Goal: Task Accomplishment & Management: Use online tool/utility

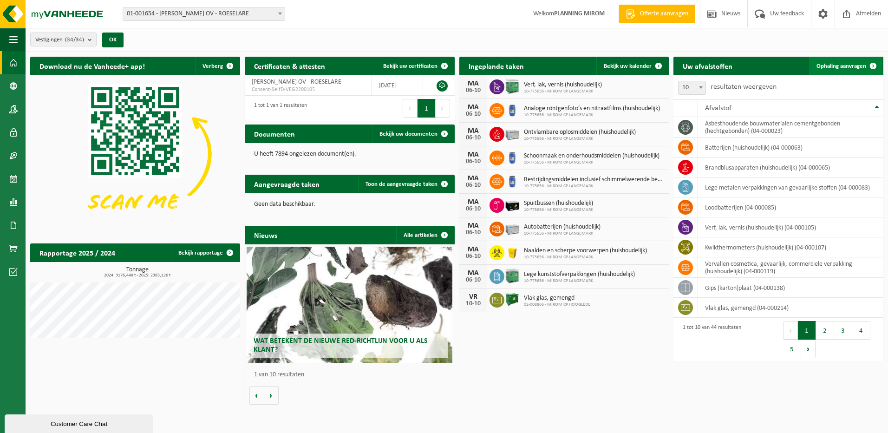
click at [838, 62] on link "Ophaling aanvragen" at bounding box center [845, 66] width 73 height 19
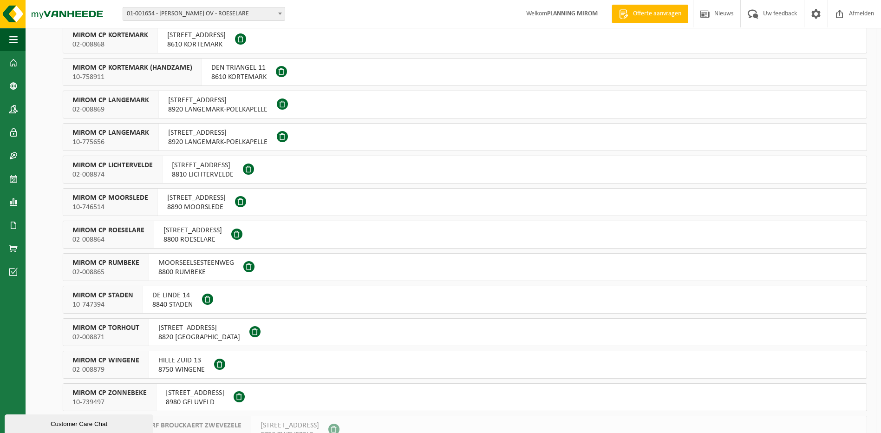
scroll to position [465, 0]
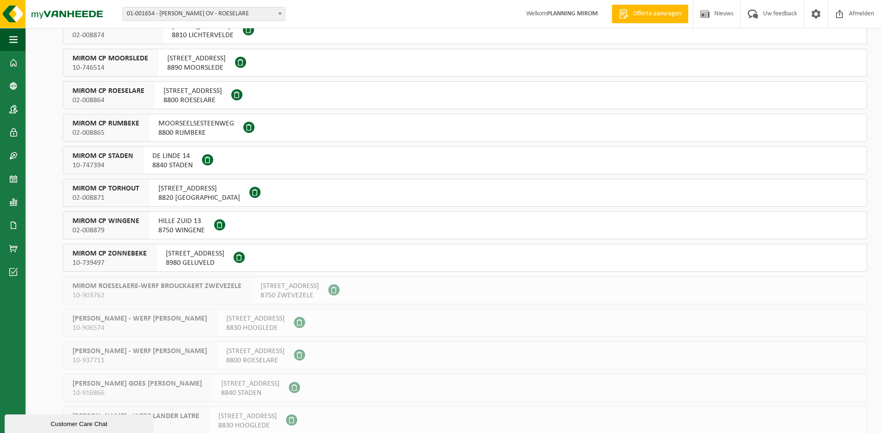
click at [164, 225] on span "HILLE ZUID 13" at bounding box center [181, 221] width 46 height 9
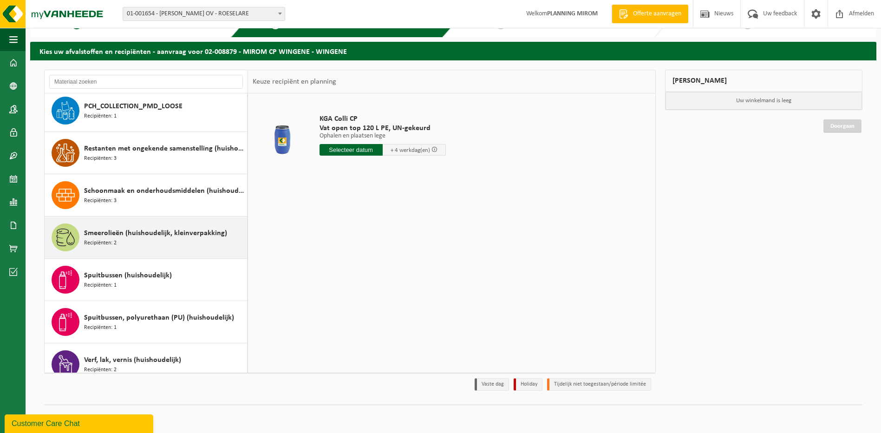
scroll to position [761, 0]
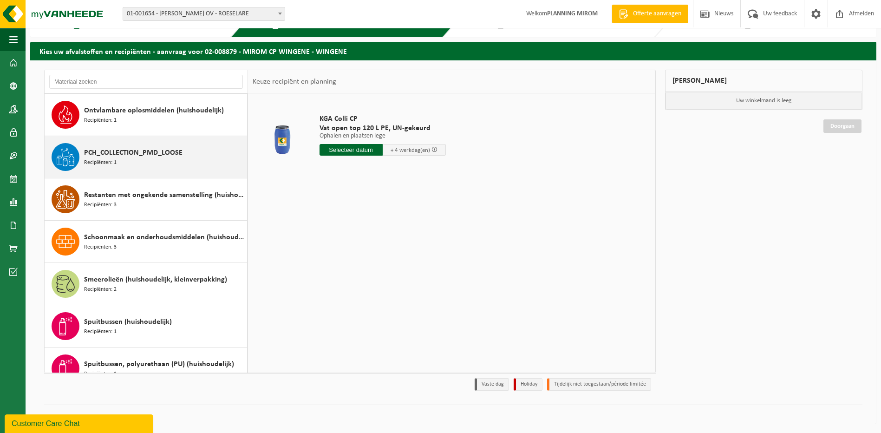
click at [128, 151] on span "PCH_COLLECTION_PMD_LOOSE" at bounding box center [133, 152] width 99 height 11
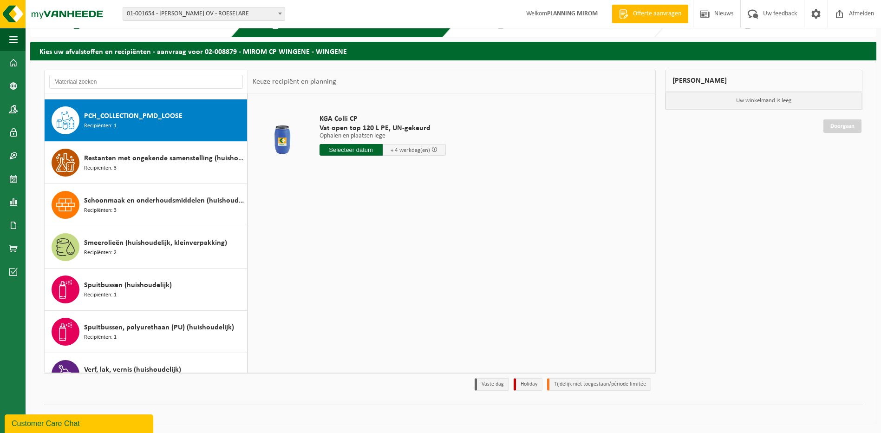
scroll to position [803, 0]
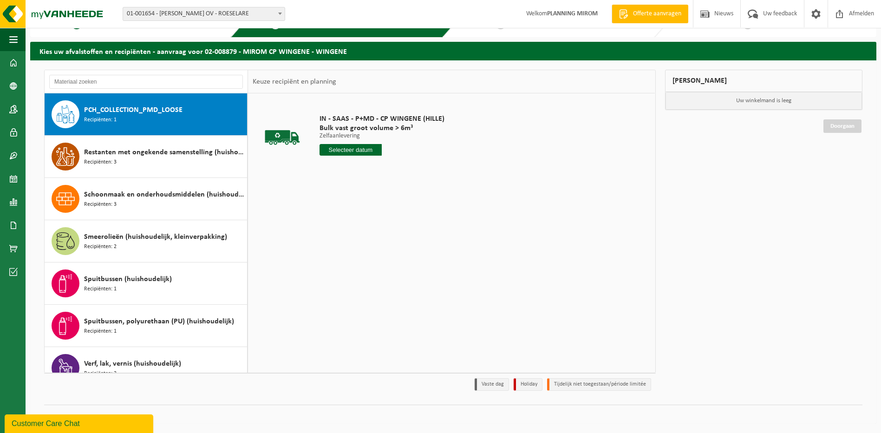
click at [348, 152] on input "text" at bounding box center [351, 150] width 63 height 12
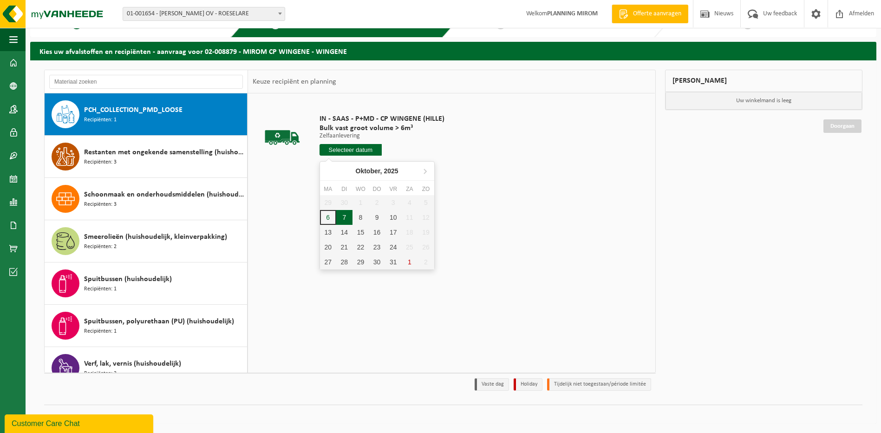
click at [342, 217] on div "7" at bounding box center [344, 217] width 16 height 15
type input "Van 2025-10-07"
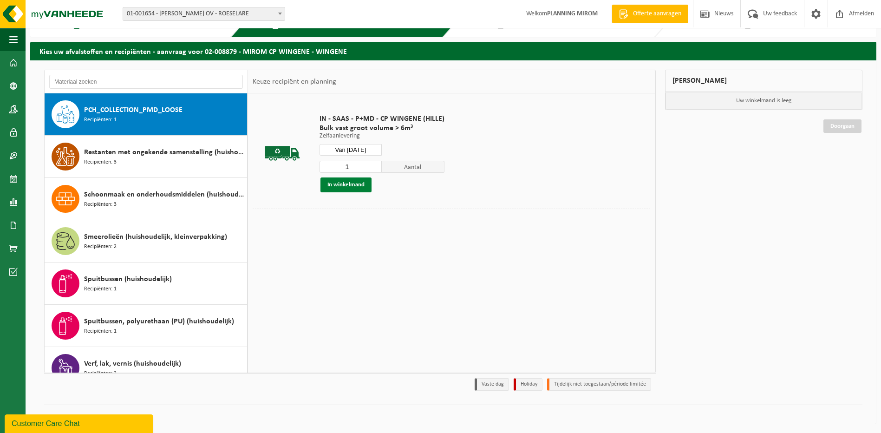
click at [345, 184] on button "In winkelmand" at bounding box center [346, 184] width 51 height 15
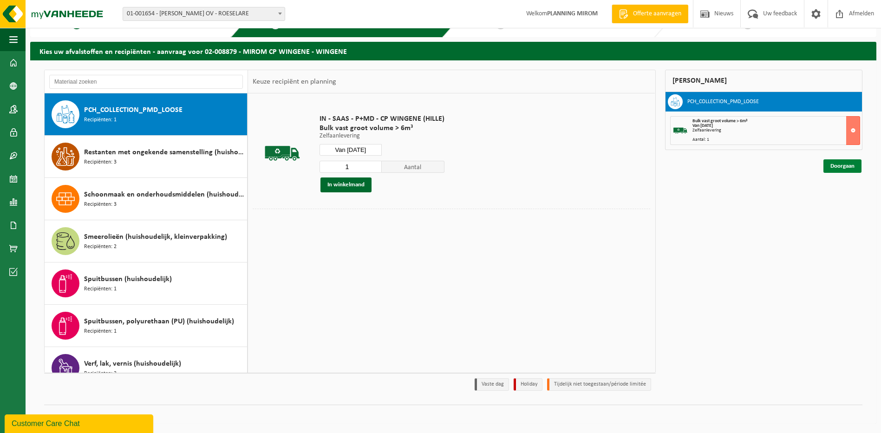
click at [842, 163] on link "Doorgaan" at bounding box center [843, 165] width 38 height 13
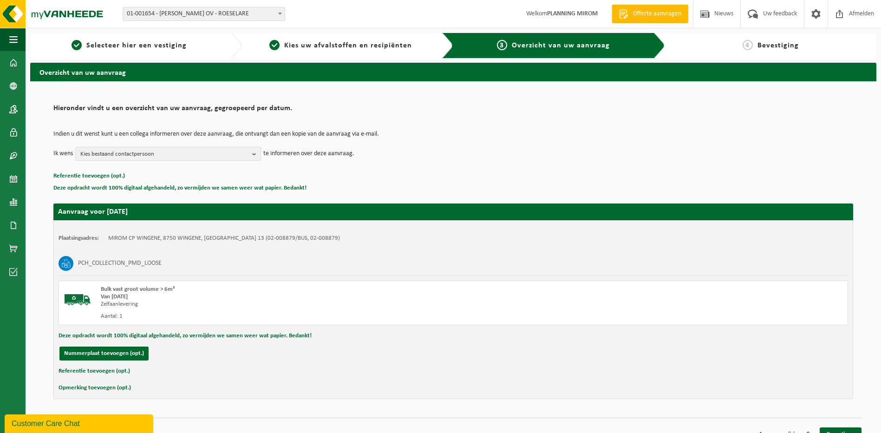
scroll to position [13, 0]
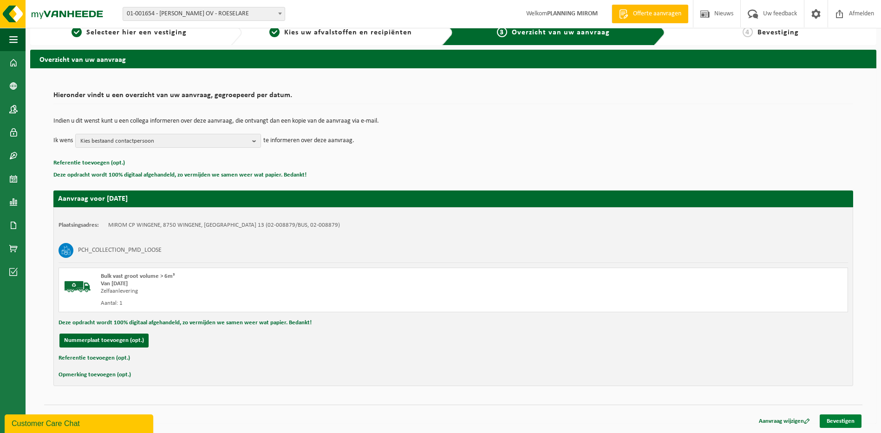
click at [843, 422] on link "Bevestigen" at bounding box center [841, 420] width 42 height 13
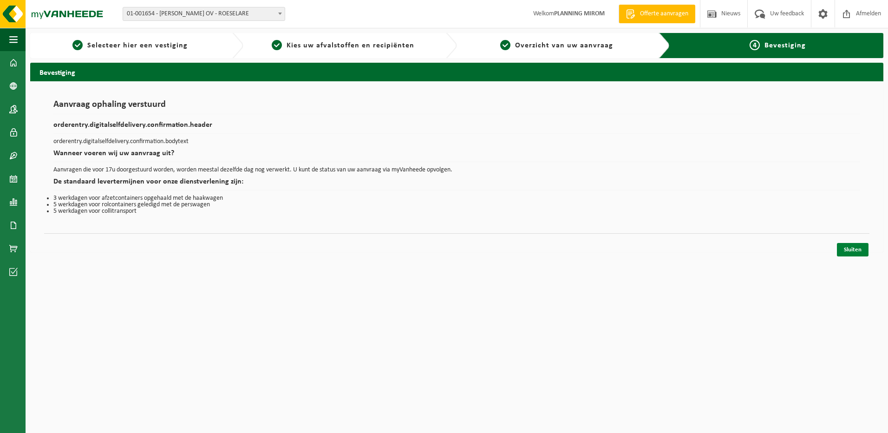
click at [847, 249] on link "Sluiten" at bounding box center [853, 249] width 32 height 13
